Goal: Information Seeking & Learning: Learn about a topic

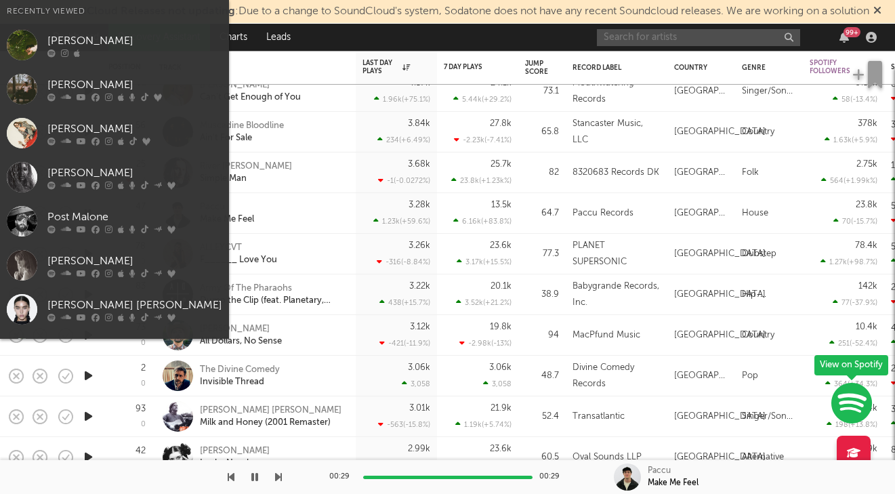
click at [670, 41] on input "text" at bounding box center [698, 37] width 203 height 17
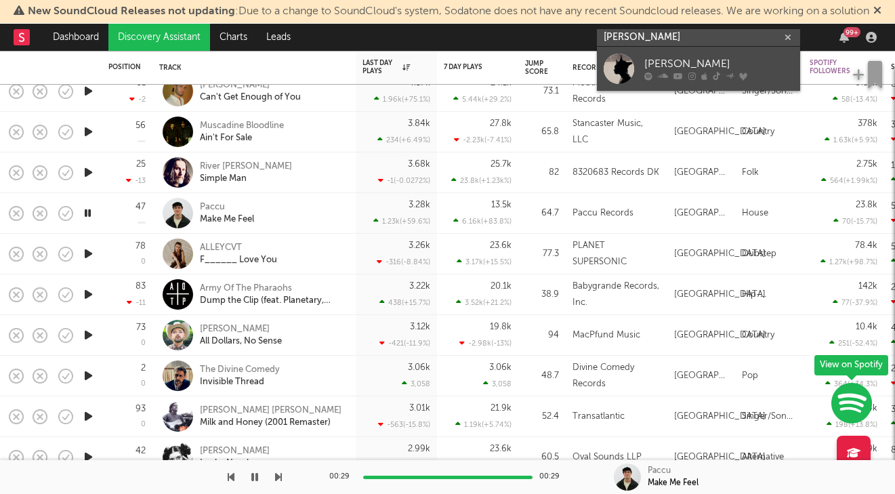
type input "[PERSON_NAME]"
click at [689, 58] on div "[PERSON_NAME]" at bounding box center [719, 64] width 149 height 16
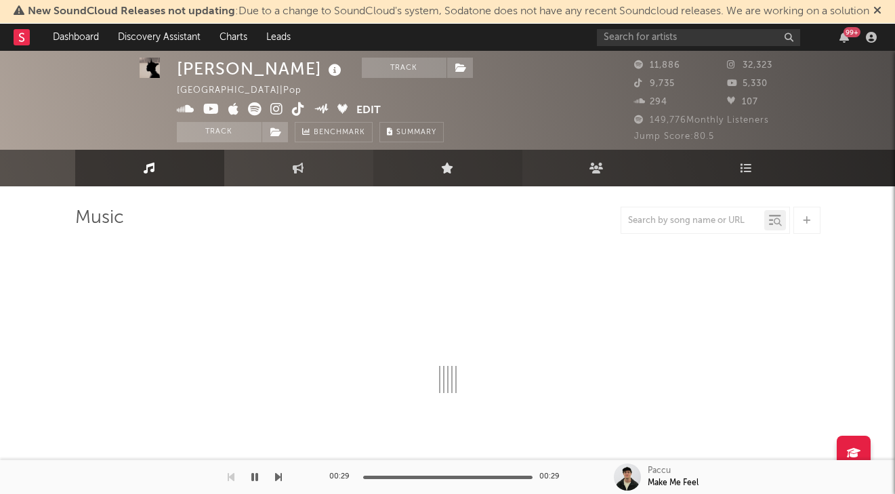
scroll to position [1, 0]
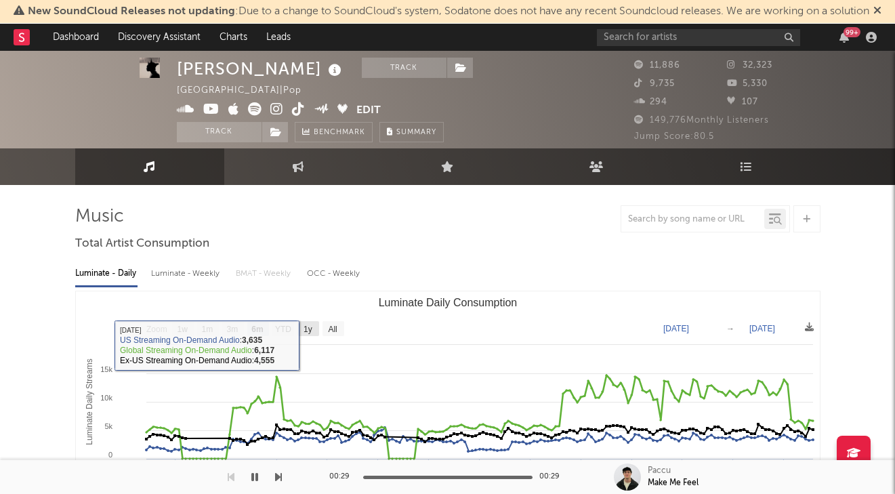
click at [304, 329] on rect "Luminate Daily Consumption" at bounding box center [309, 328] width 22 height 15
select select "1y"
type input "[DATE]"
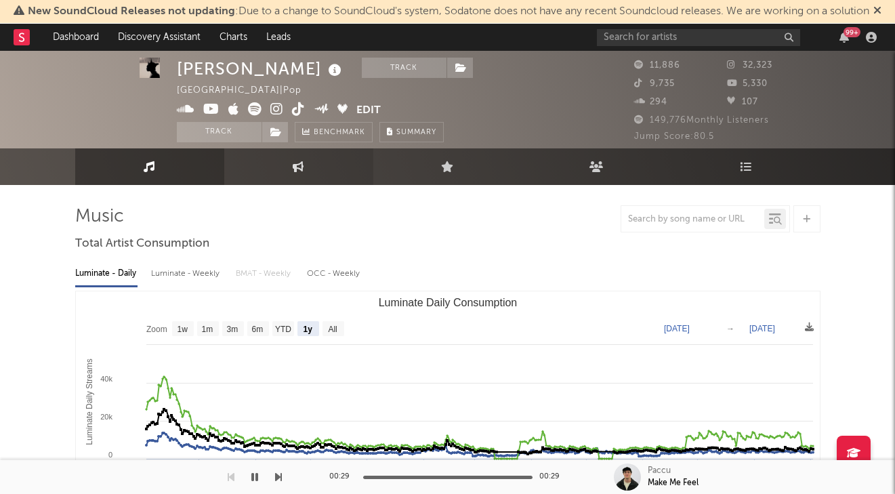
click at [315, 163] on link "Engagement" at bounding box center [298, 166] width 149 height 37
select select "1w"
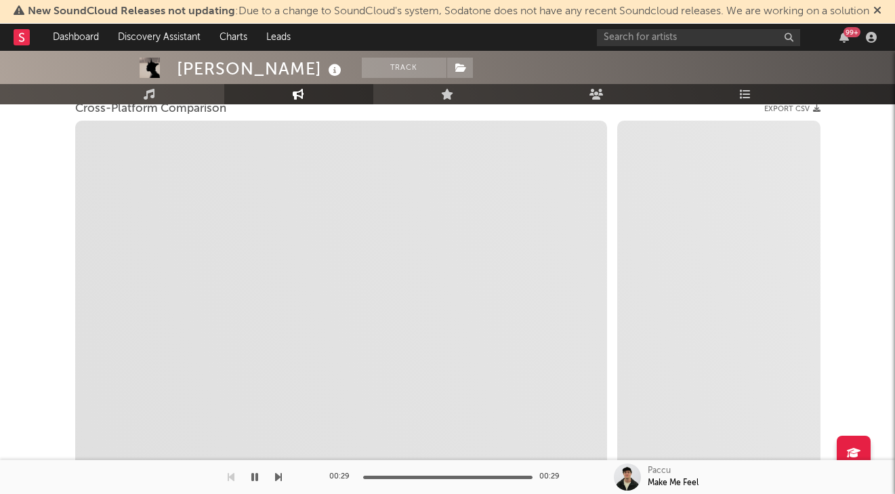
scroll to position [192, 0]
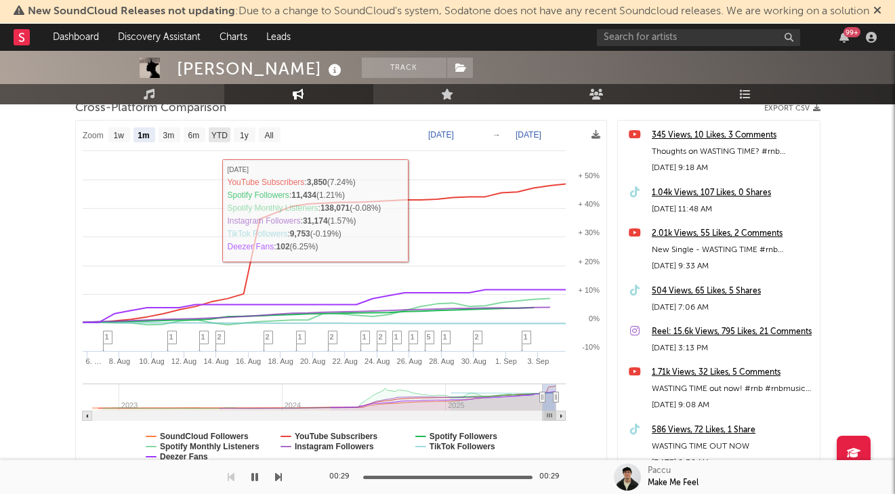
click at [224, 133] on text "YTD" at bounding box center [219, 135] width 16 height 9
select select "YTD"
type input "[DATE]"
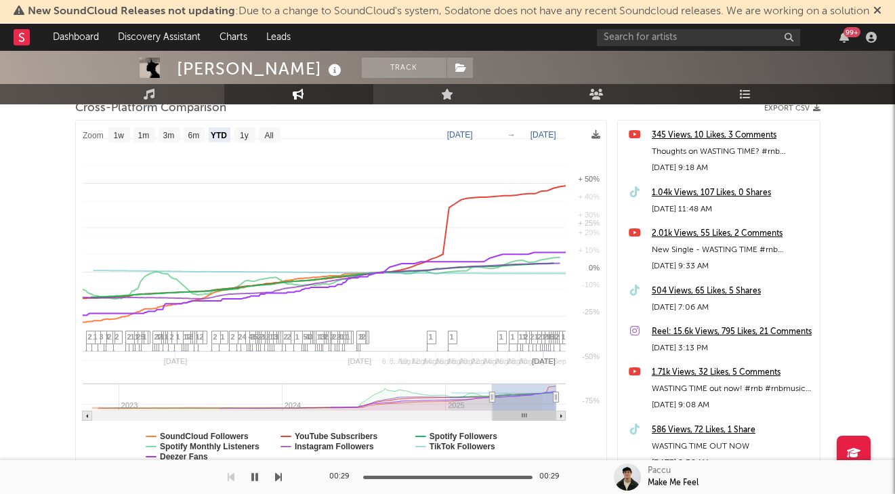
select select "1w"
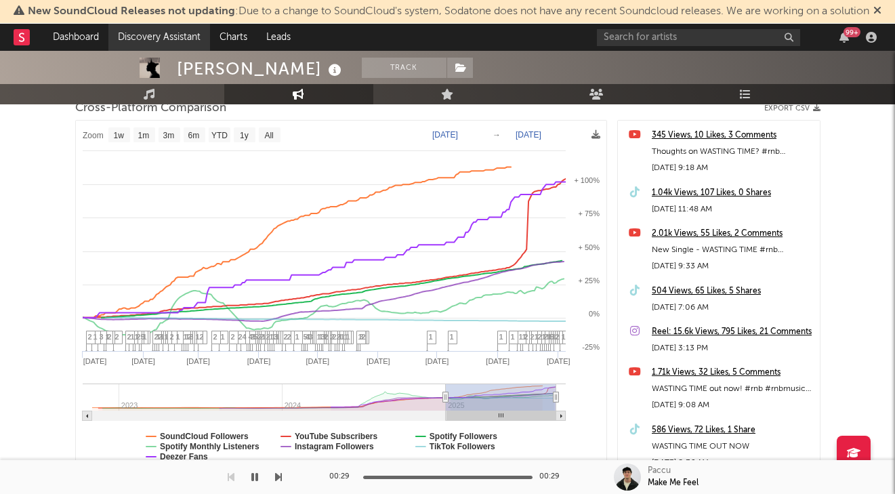
click at [157, 33] on link "Discovery Assistant" at bounding box center [159, 37] width 102 height 27
